Goal: Task Accomplishment & Management: Manage account settings

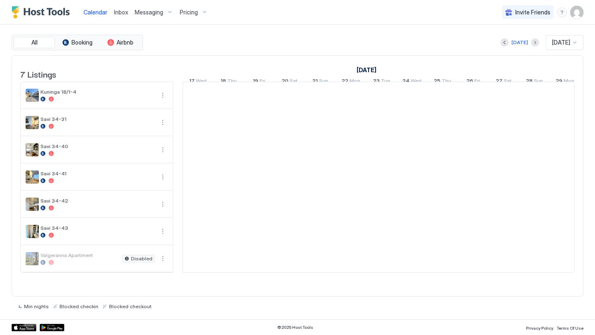
scroll to position [0, 459]
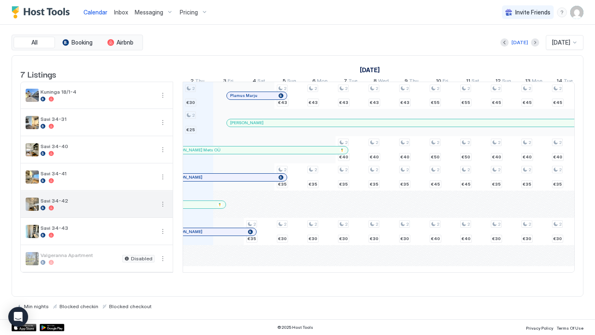
click at [162, 207] on button "More options" at bounding box center [163, 204] width 10 height 10
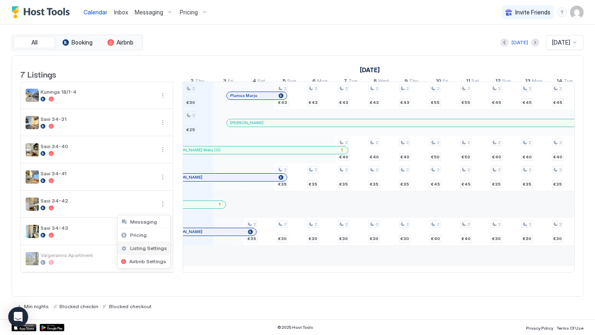
click at [147, 248] on span "Listing Settings" at bounding box center [148, 248] width 37 height 6
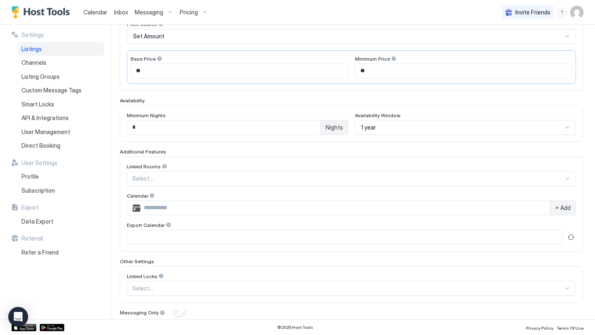
scroll to position [197, 0]
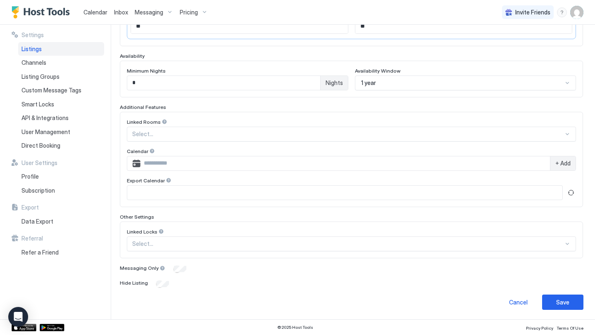
click at [557, 299] on div "Save" at bounding box center [562, 302] width 13 height 9
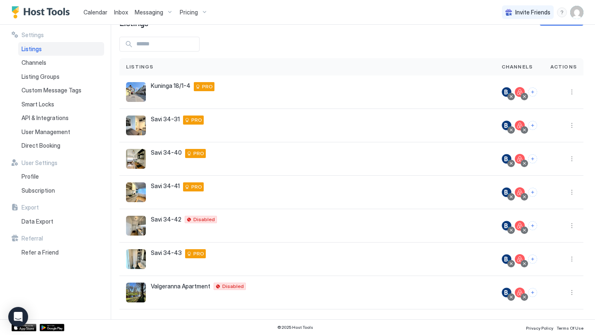
scroll to position [27, 0]
click at [92, 12] on span "Calendar" at bounding box center [95, 12] width 24 height 7
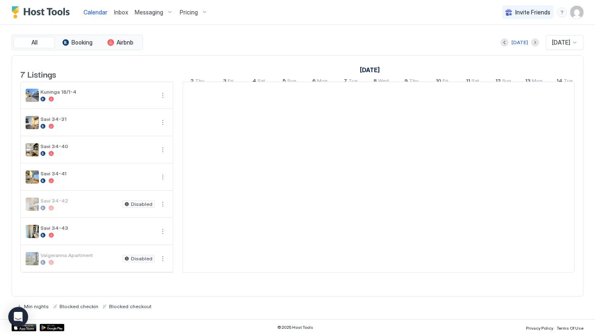
scroll to position [0, 459]
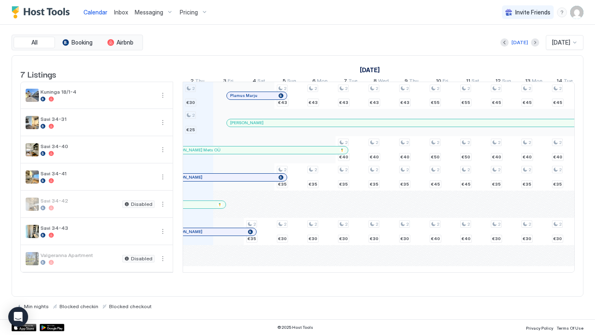
click at [204, 98] on div "2 €30 2 €25 2 €35 2 €43 2 €35 2 €30 2 €43 2 €35 2 €30 2 €43 2 €40 2 €35 2 €30 2…" at bounding box center [534, 177] width 1620 height 190
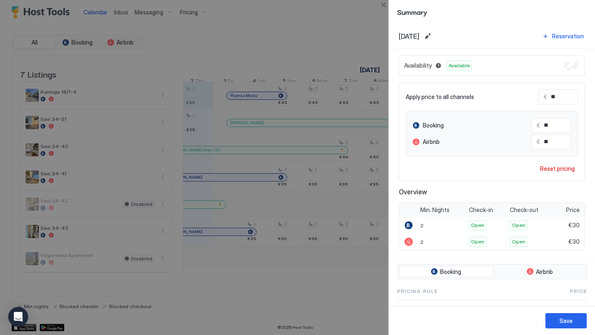
click at [558, 95] on input "**" at bounding box center [580, 97] width 66 height 14
type input "*"
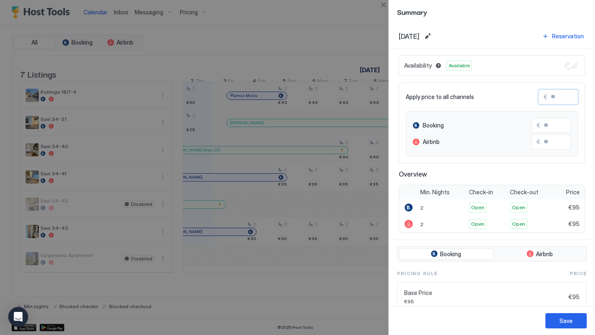
type input "*"
type input "**"
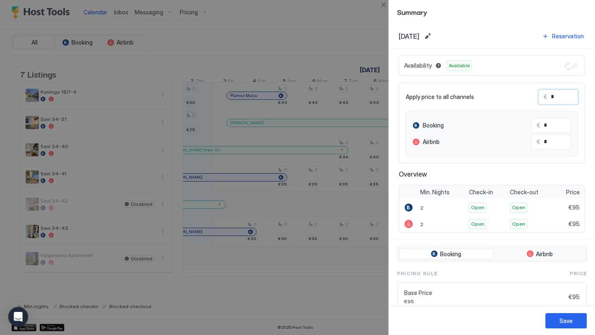
type input "**"
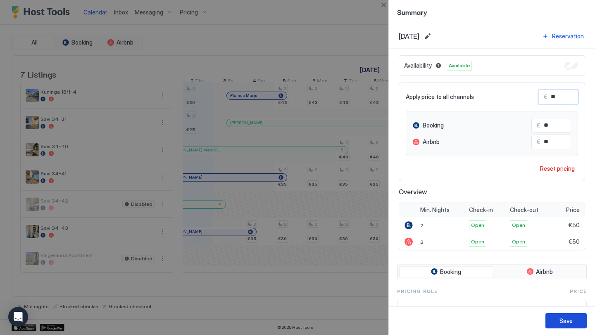
type input "**"
click at [570, 318] on div "Save" at bounding box center [565, 321] width 13 height 9
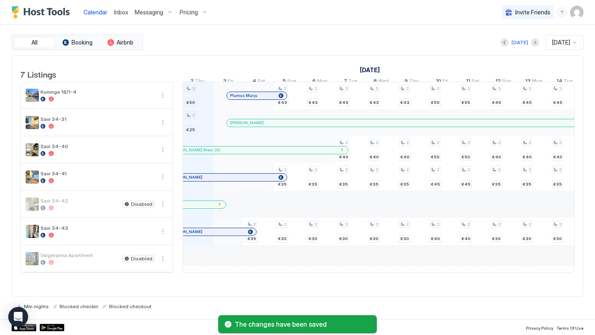
click at [190, 14] on span "Pricing" at bounding box center [189, 12] width 18 height 7
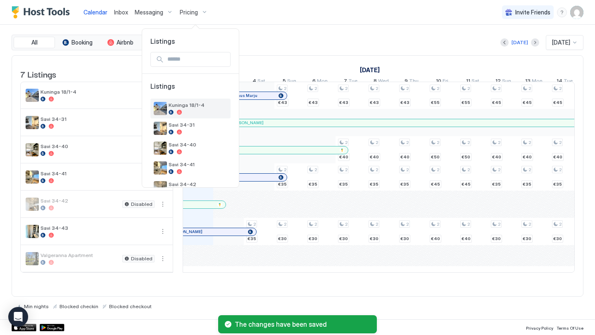
click at [194, 112] on div at bounding box center [197, 112] width 59 height 5
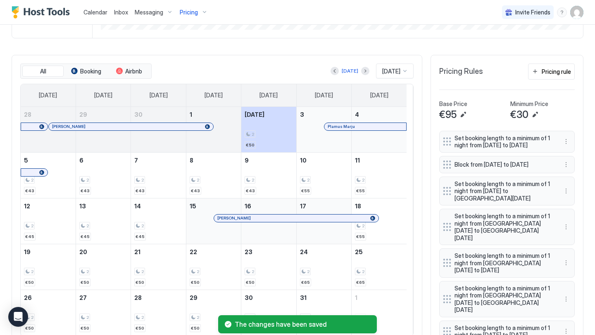
scroll to position [224, 0]
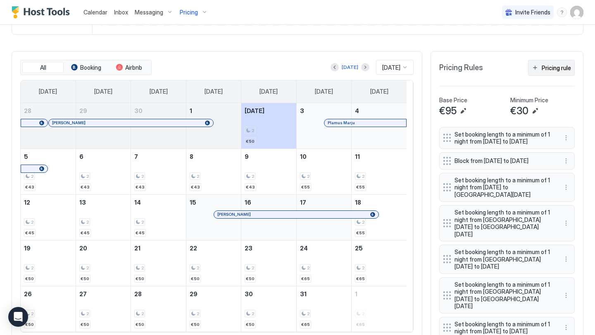
click at [550, 72] on div "Pricing rule" at bounding box center [555, 68] width 29 height 9
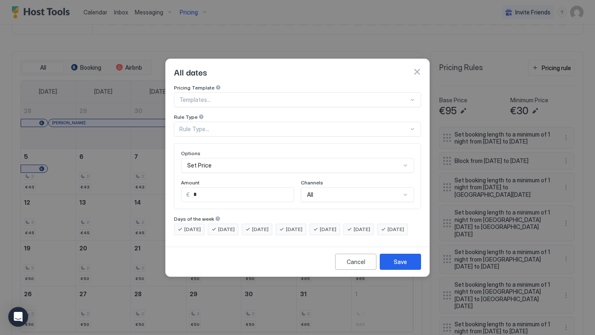
click at [282, 143] on div "Options Set Price Amount € * Channels All" at bounding box center [297, 176] width 247 height 66
click at [271, 161] on div "Set Price" at bounding box center [297, 165] width 233 height 15
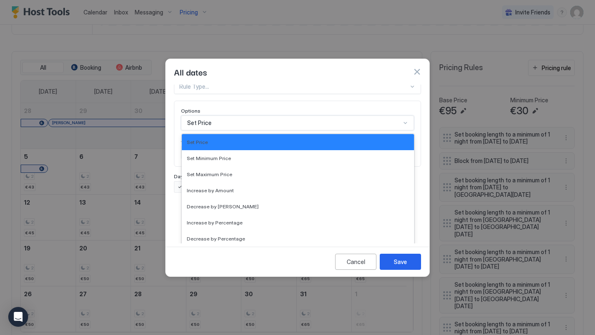
scroll to position [150, 0]
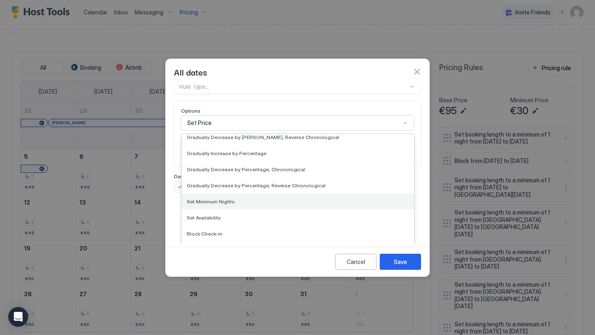
click at [217, 199] on span "Set Minimum Nights" at bounding box center [211, 202] width 48 height 6
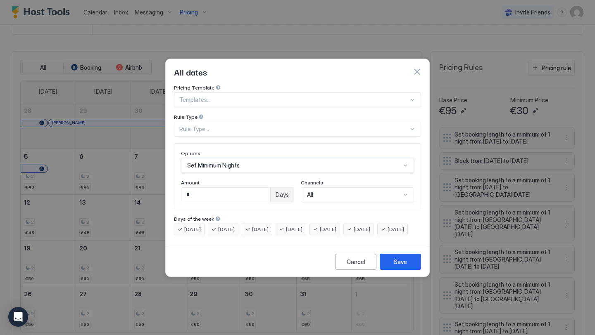
click at [265, 188] on input "*" at bounding box center [225, 195] width 89 height 14
type input "*"
click at [262, 158] on div "Set Minimum Nights" at bounding box center [297, 165] width 233 height 15
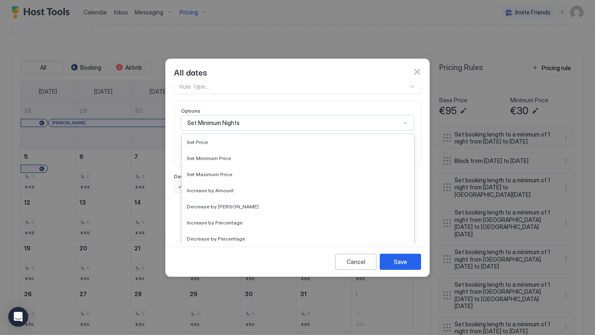
scroll to position [107, 0]
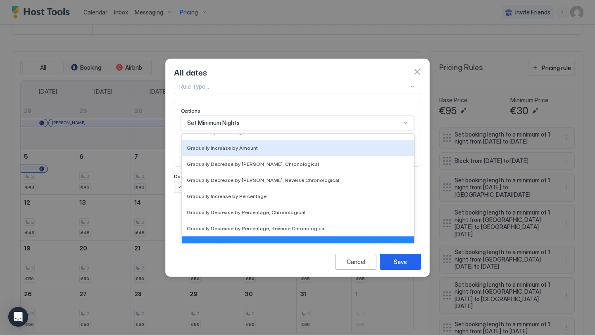
click at [373, 74] on div "All dates" at bounding box center [297, 72] width 263 height 26
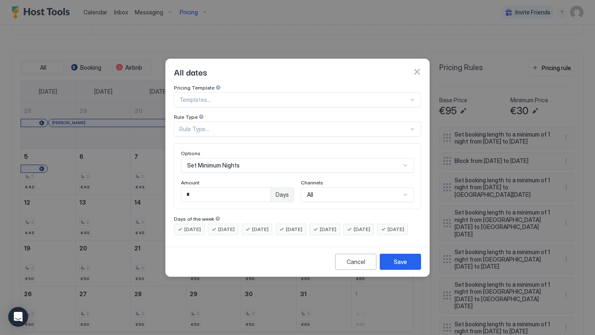
click at [375, 126] on div "Rule Type..." at bounding box center [293, 129] width 229 height 7
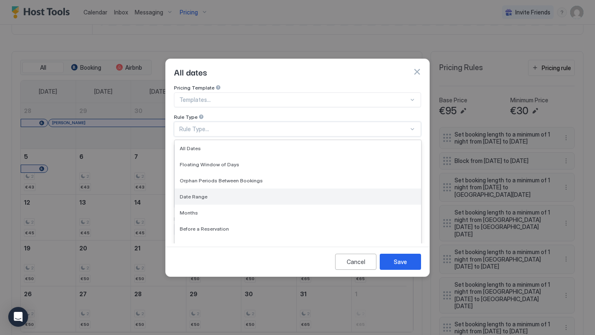
click at [261, 189] on div "Date Range" at bounding box center [298, 197] width 246 height 16
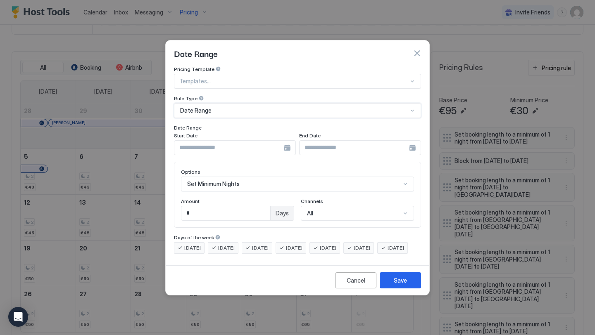
click at [221, 141] on input "Input Field" at bounding box center [228, 148] width 109 height 14
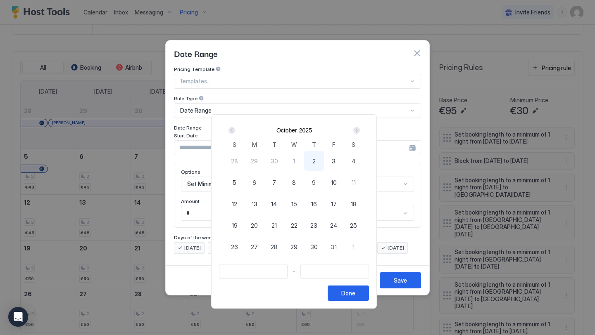
click at [320, 160] on div "2" at bounding box center [314, 161] width 20 height 20
type input "**********"
click at [333, 160] on div "3" at bounding box center [334, 161] width 20 height 20
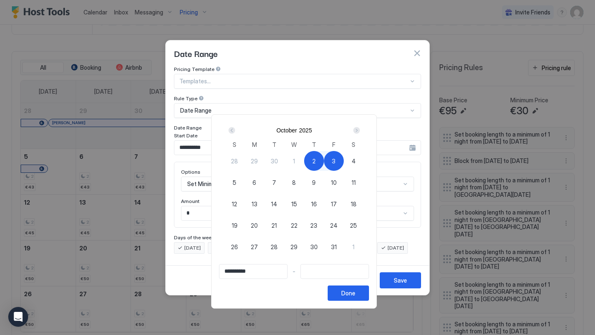
type input "**********"
click at [355, 291] on div "Done" at bounding box center [348, 293] width 14 height 9
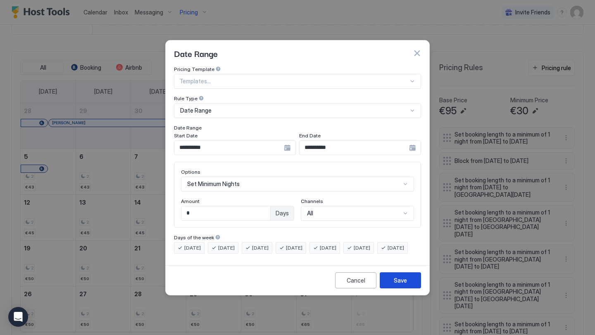
click at [399, 285] on div "Save" at bounding box center [400, 280] width 13 height 9
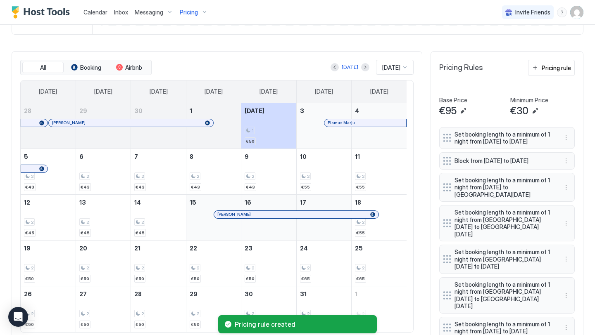
click at [104, 6] on div "Calendar" at bounding box center [95, 12] width 31 height 15
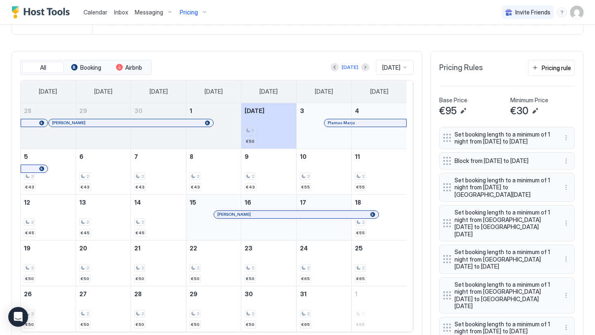
click at [97, 12] on span "Calendar" at bounding box center [95, 12] width 24 height 7
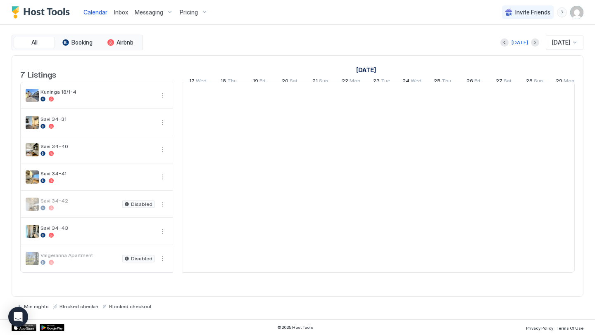
scroll to position [0, 459]
